Goal: Transaction & Acquisition: Book appointment/travel/reservation

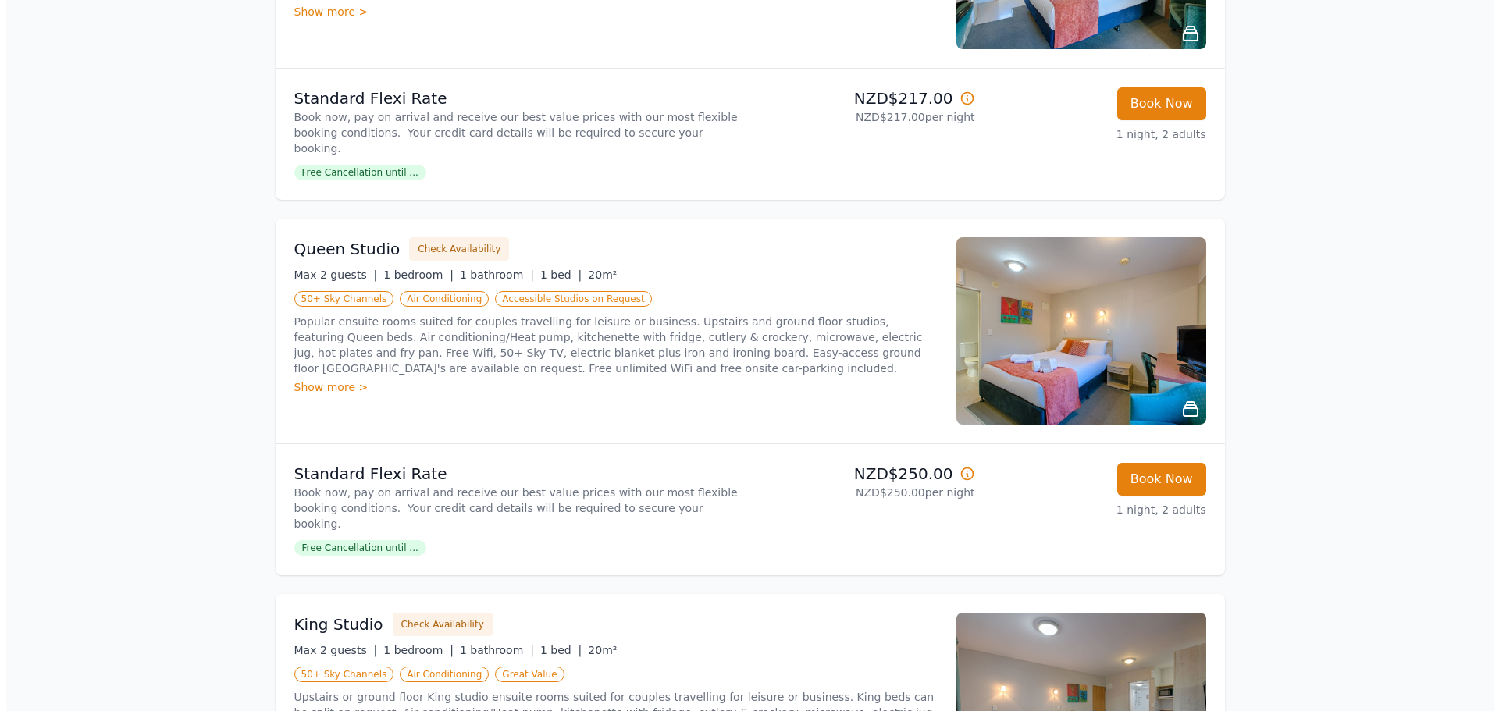
scroll to position [434, 0]
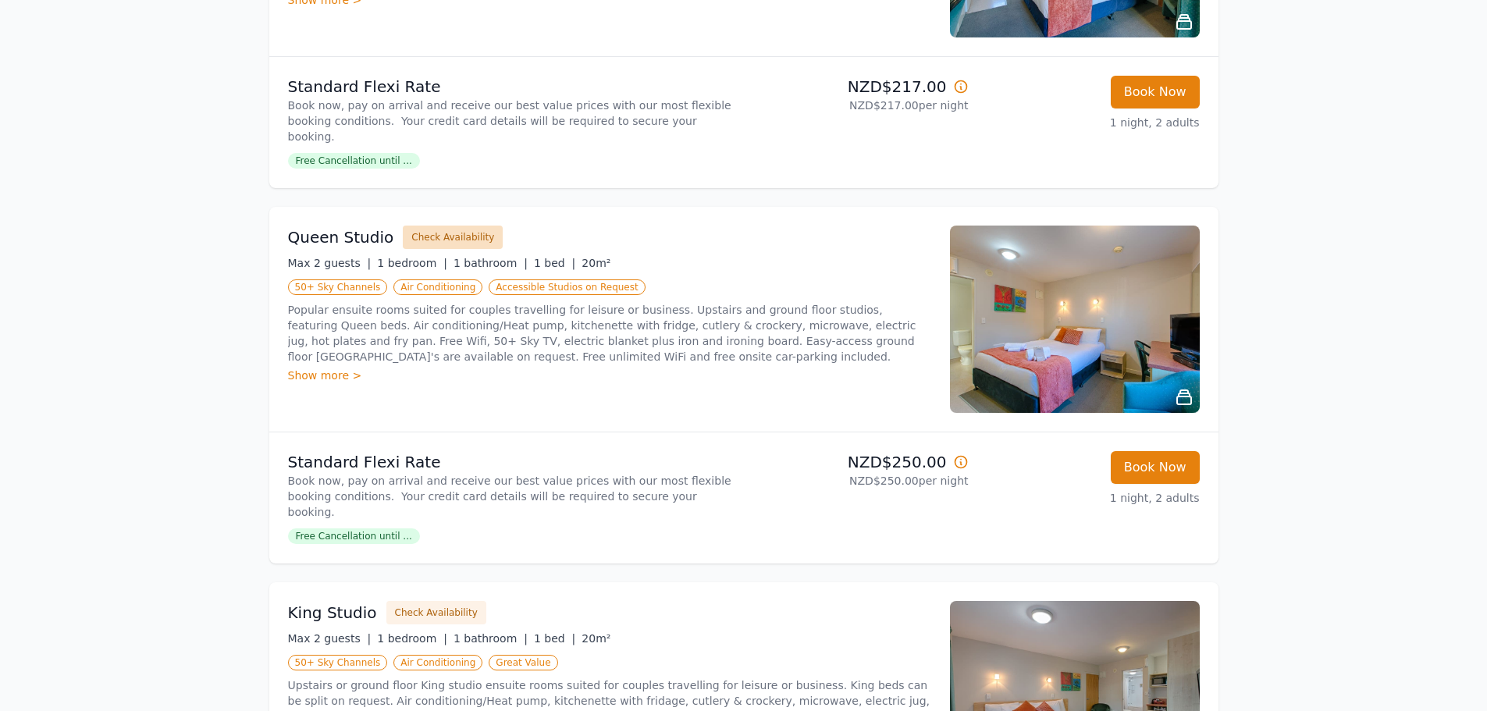
click at [453, 226] on button "Check Availability" at bounding box center [453, 237] width 100 height 23
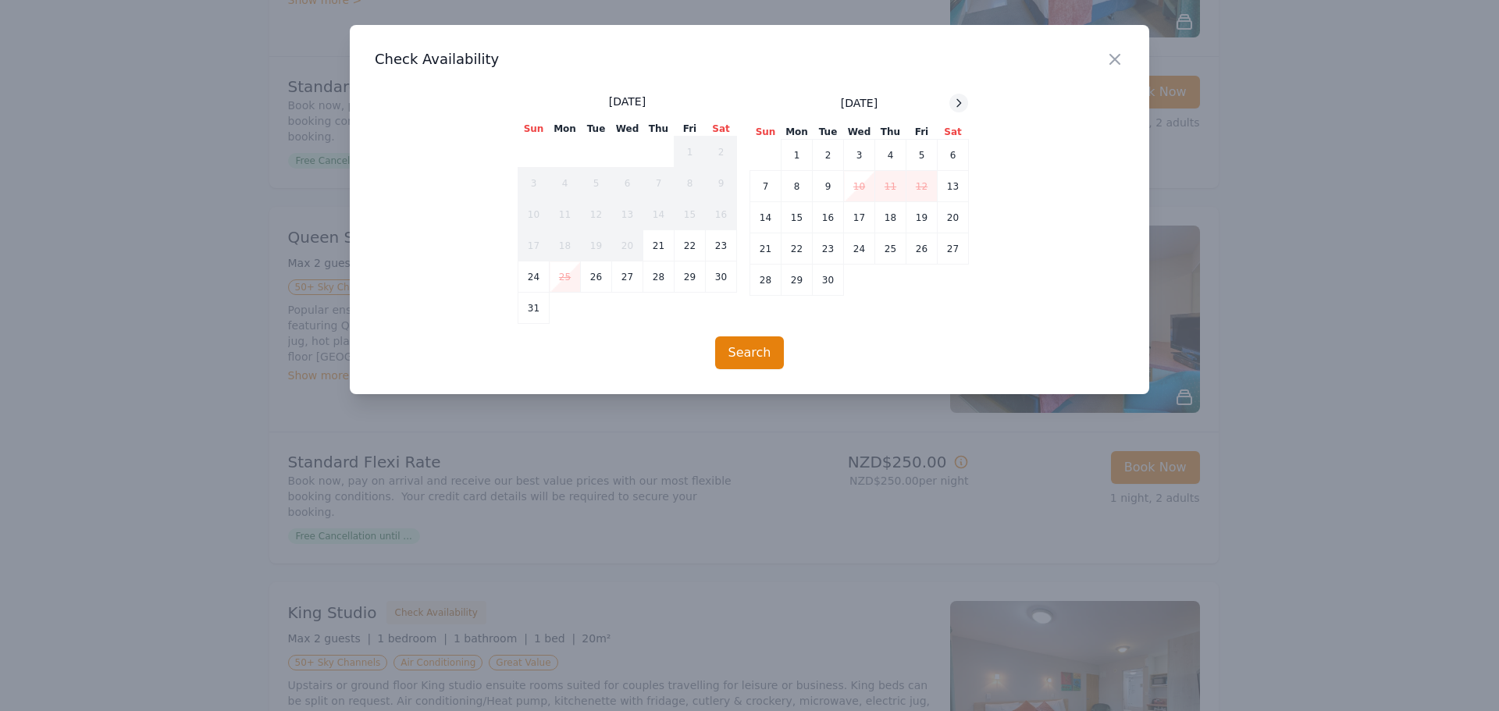
click at [961, 104] on icon at bounding box center [959, 102] width 4 height 7
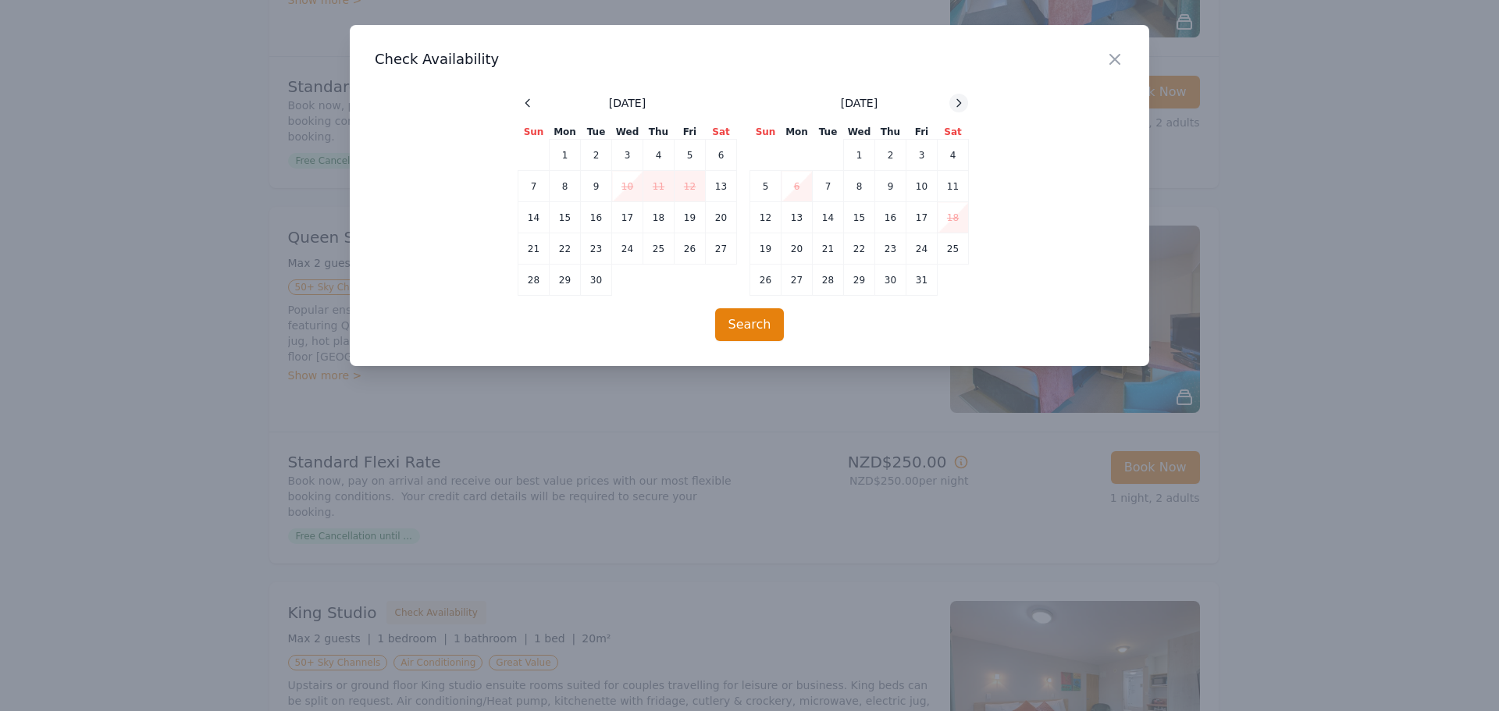
click at [961, 104] on icon at bounding box center [959, 102] width 4 height 7
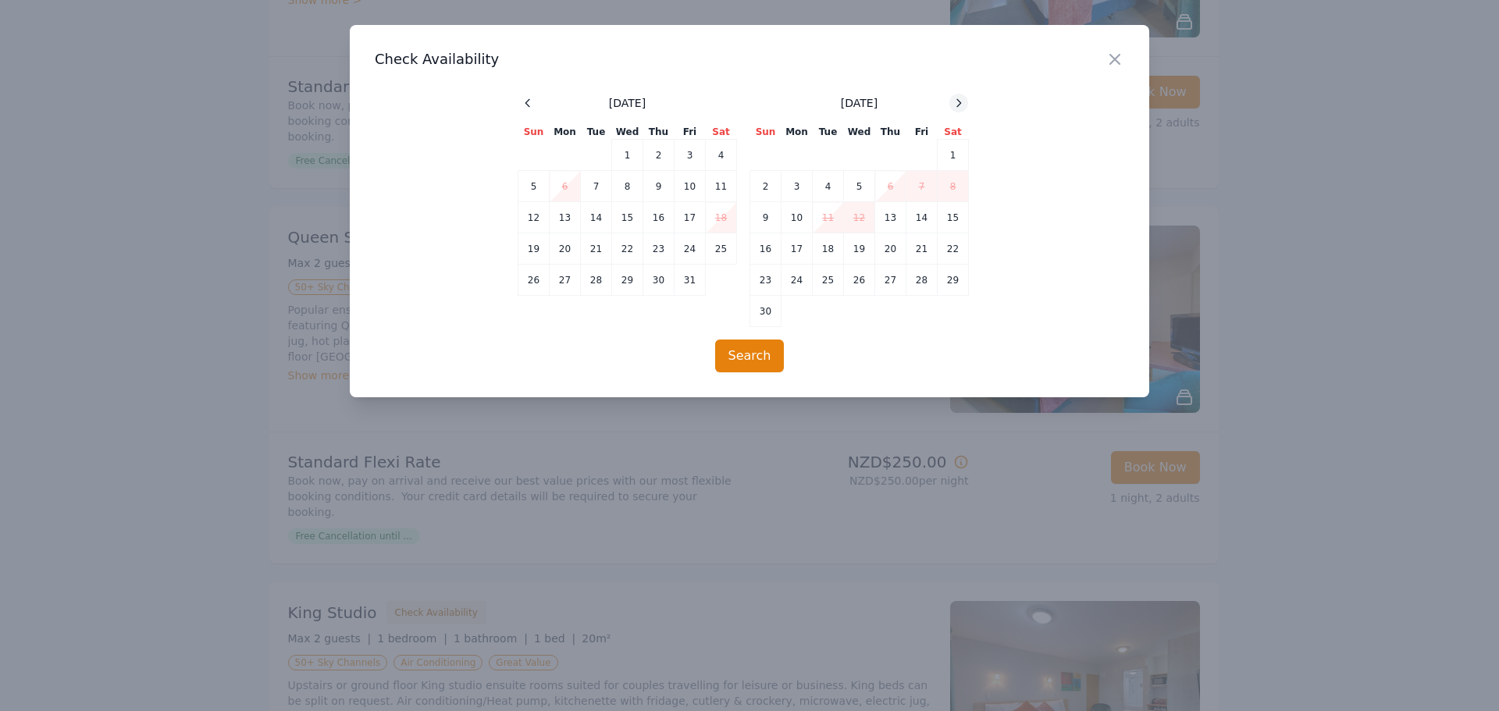
click at [961, 104] on icon at bounding box center [959, 102] width 4 height 7
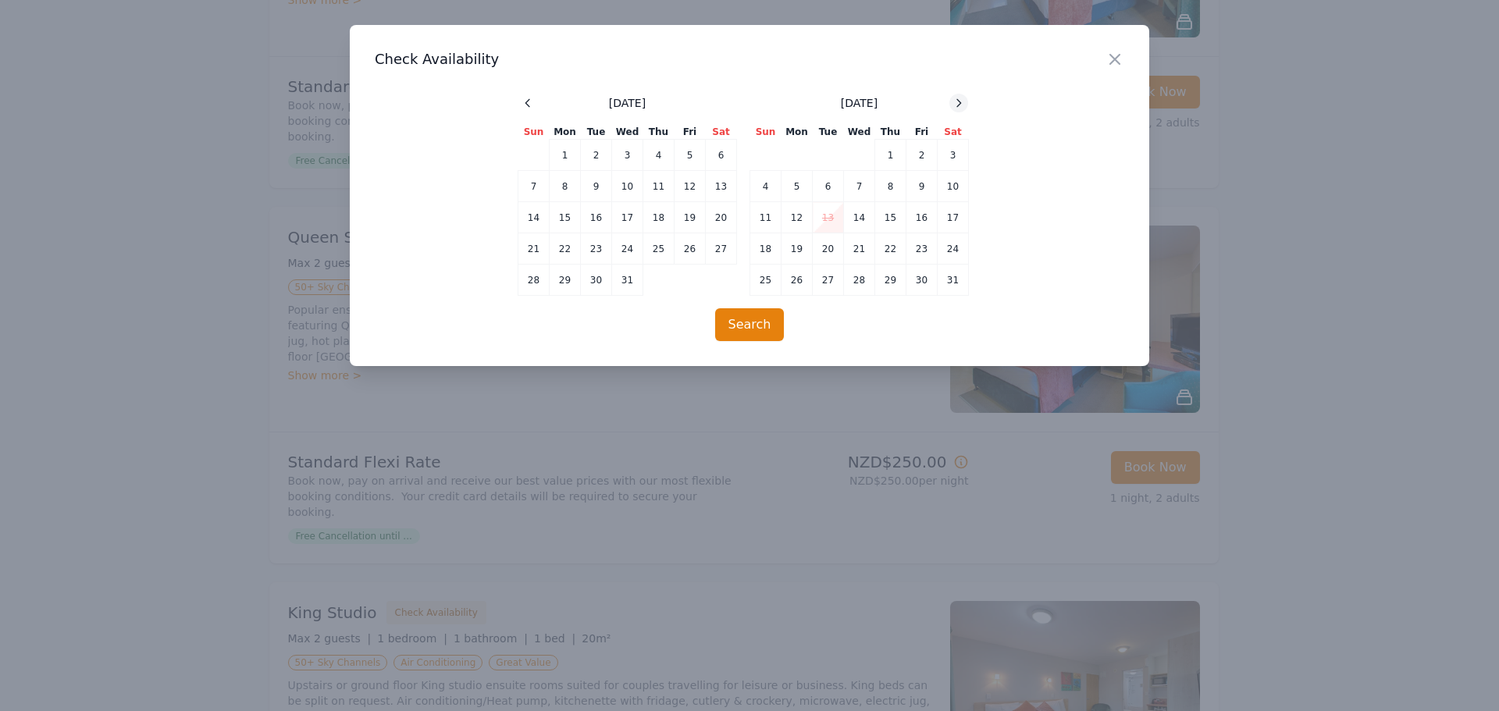
click at [961, 104] on icon at bounding box center [959, 102] width 4 height 7
click at [923, 247] on td "27" at bounding box center [921, 248] width 31 height 31
click at [946, 251] on td "28" at bounding box center [952, 248] width 31 height 31
click at [748, 321] on button "Search" at bounding box center [749, 324] width 69 height 33
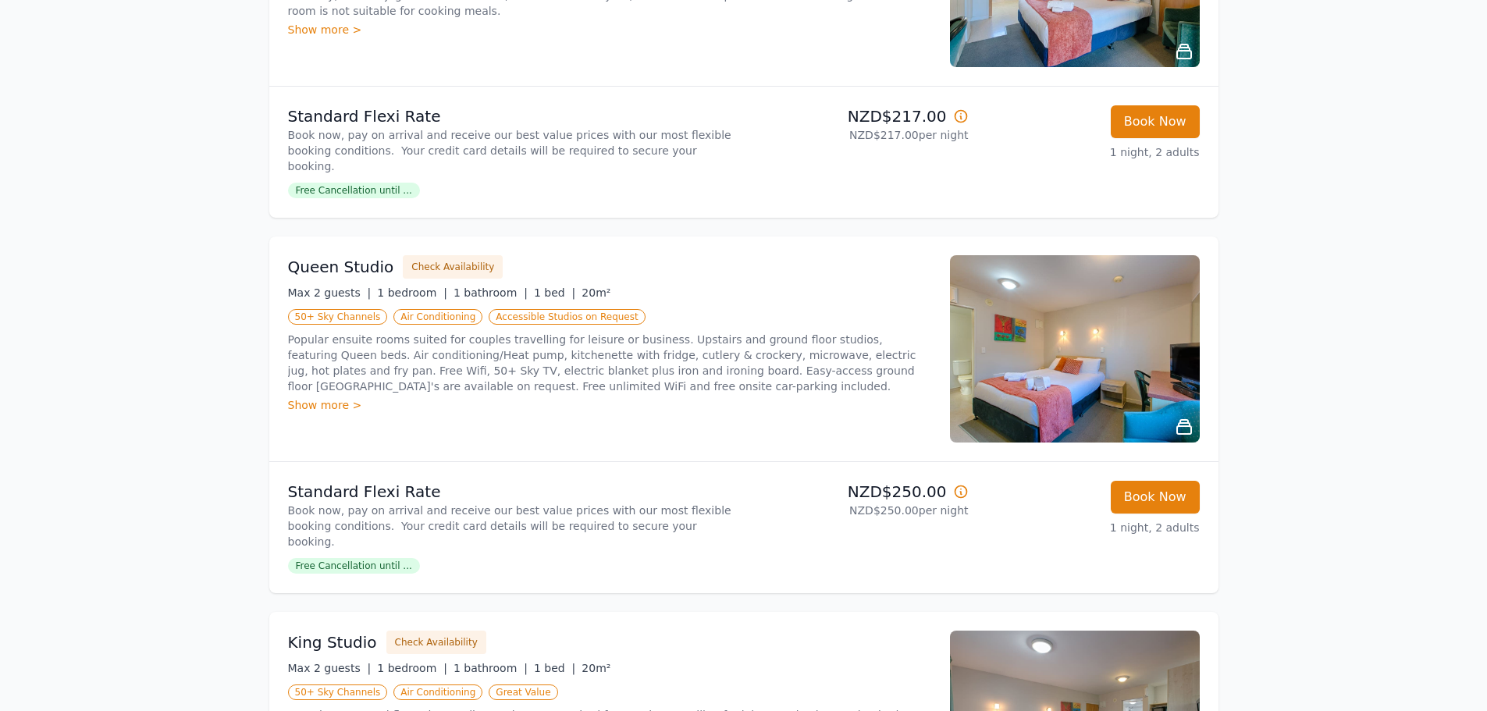
scroll to position [416, 0]
